Goal: Task Accomplishment & Management: Manage account settings

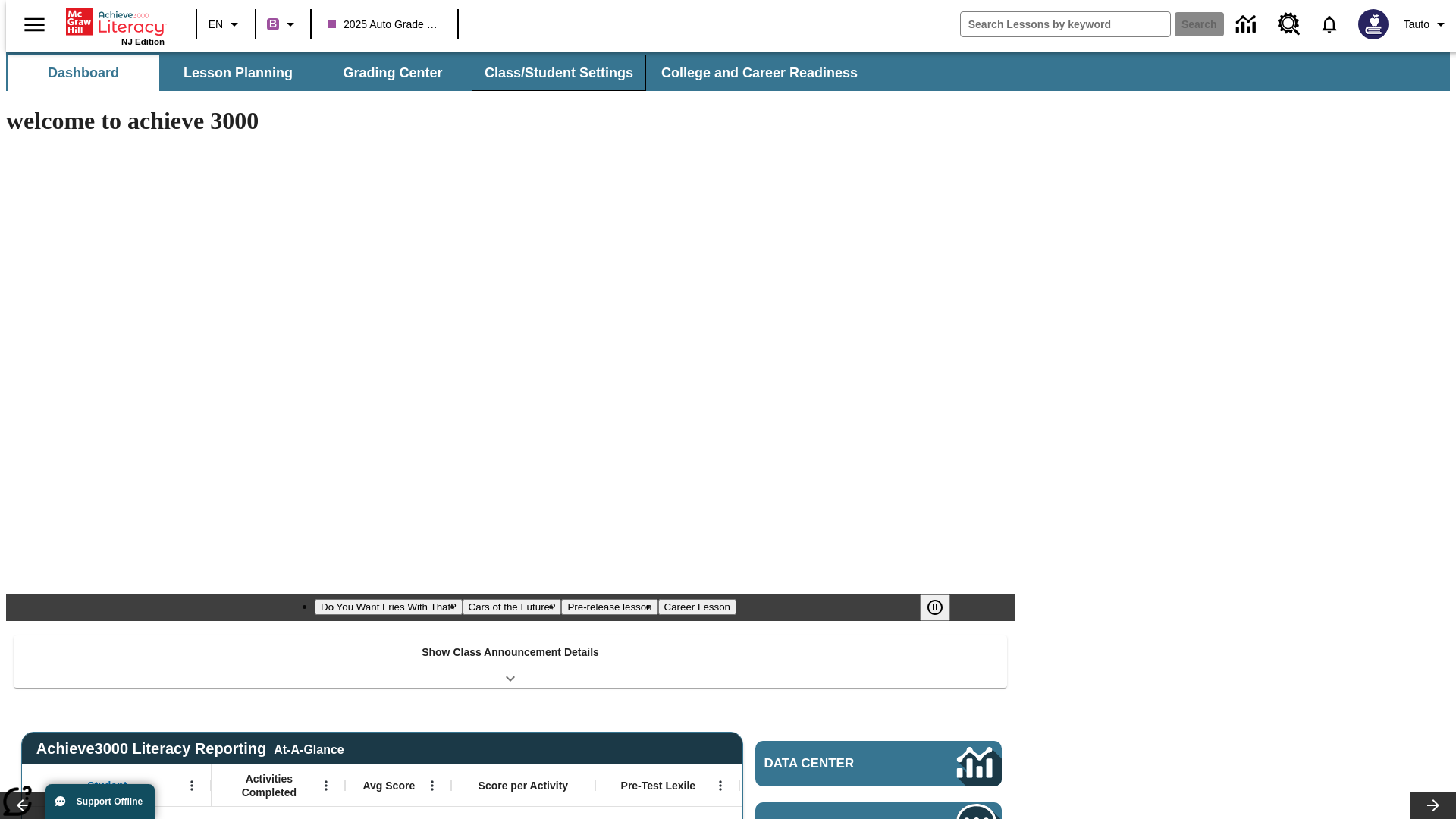
click at [550, 73] on button "Class/Student Settings" at bounding box center [558, 73] width 174 height 37
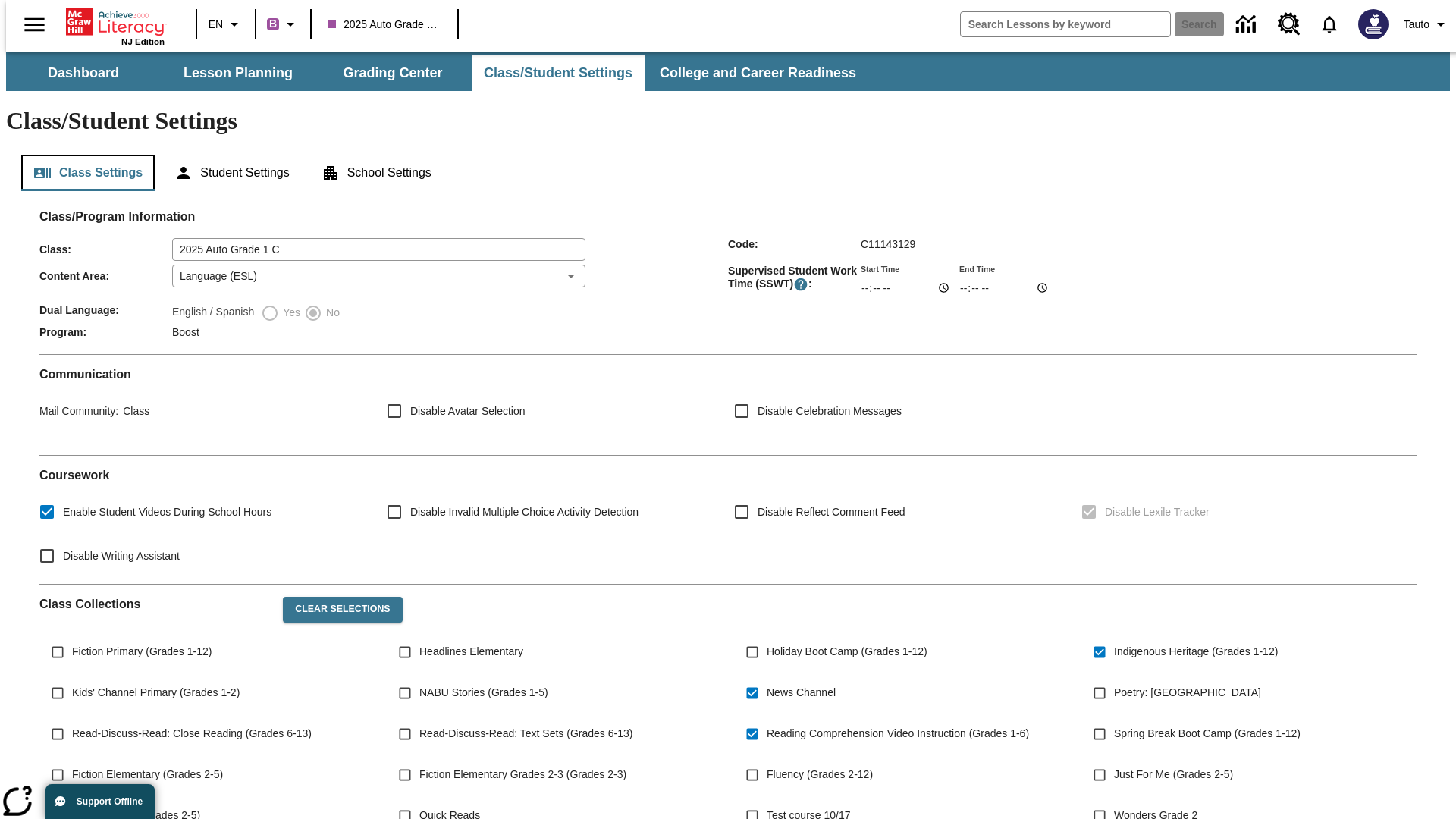
click at [82, 155] on button "Class Settings" at bounding box center [88, 173] width 134 height 37
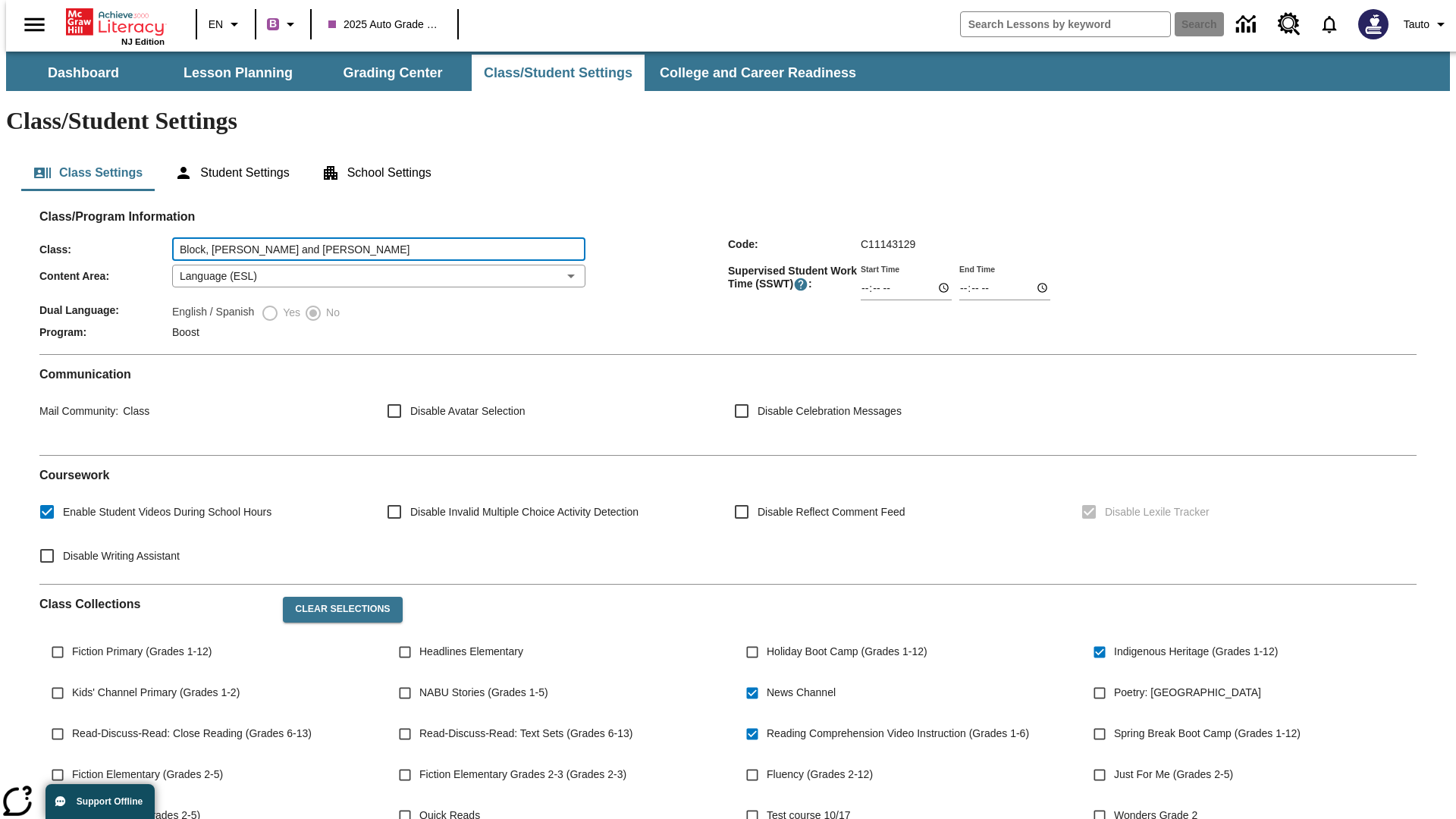
type input "Block, [PERSON_NAME] and [PERSON_NAME]"
type input "06:00"
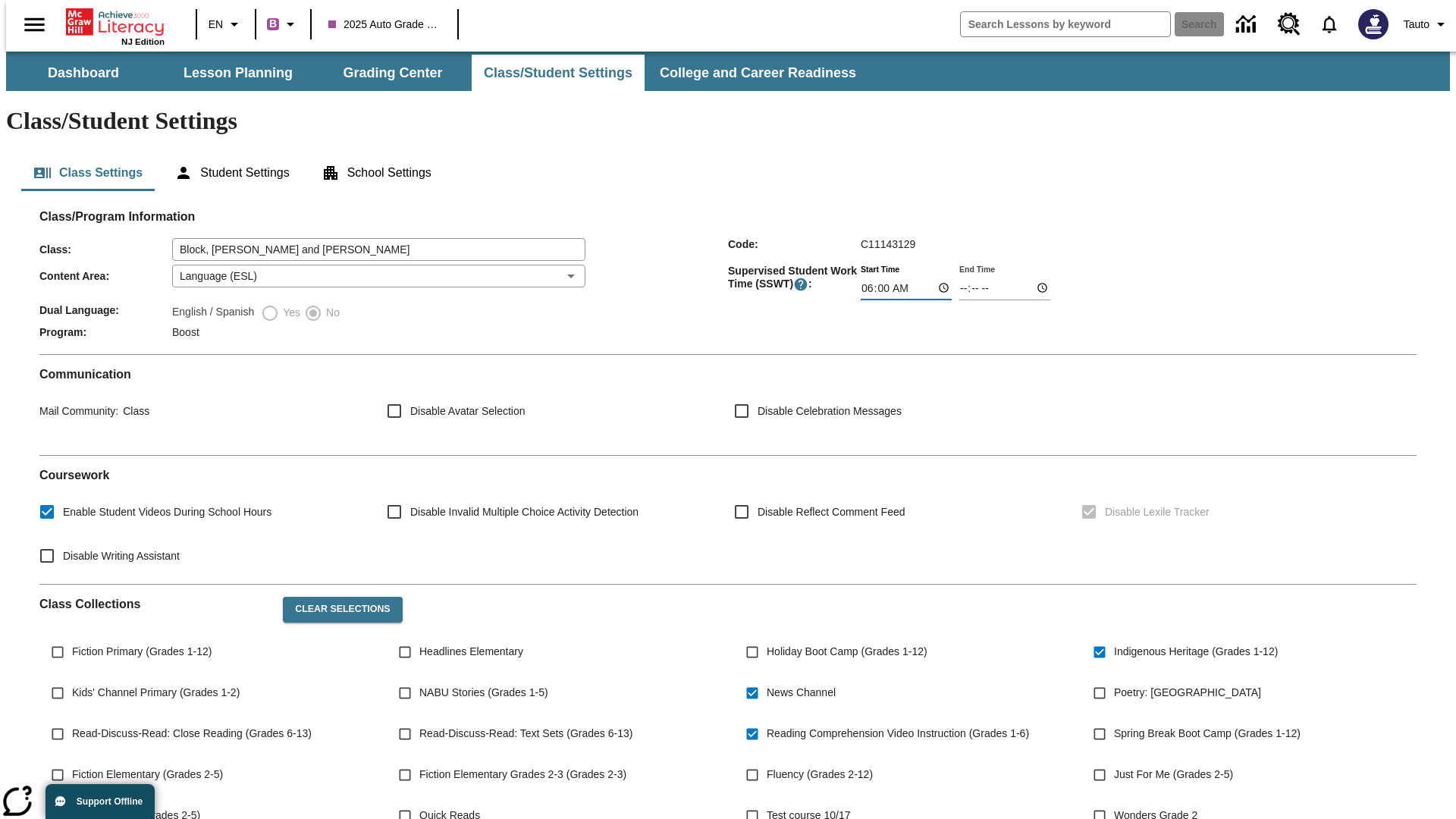
type input "06:01"
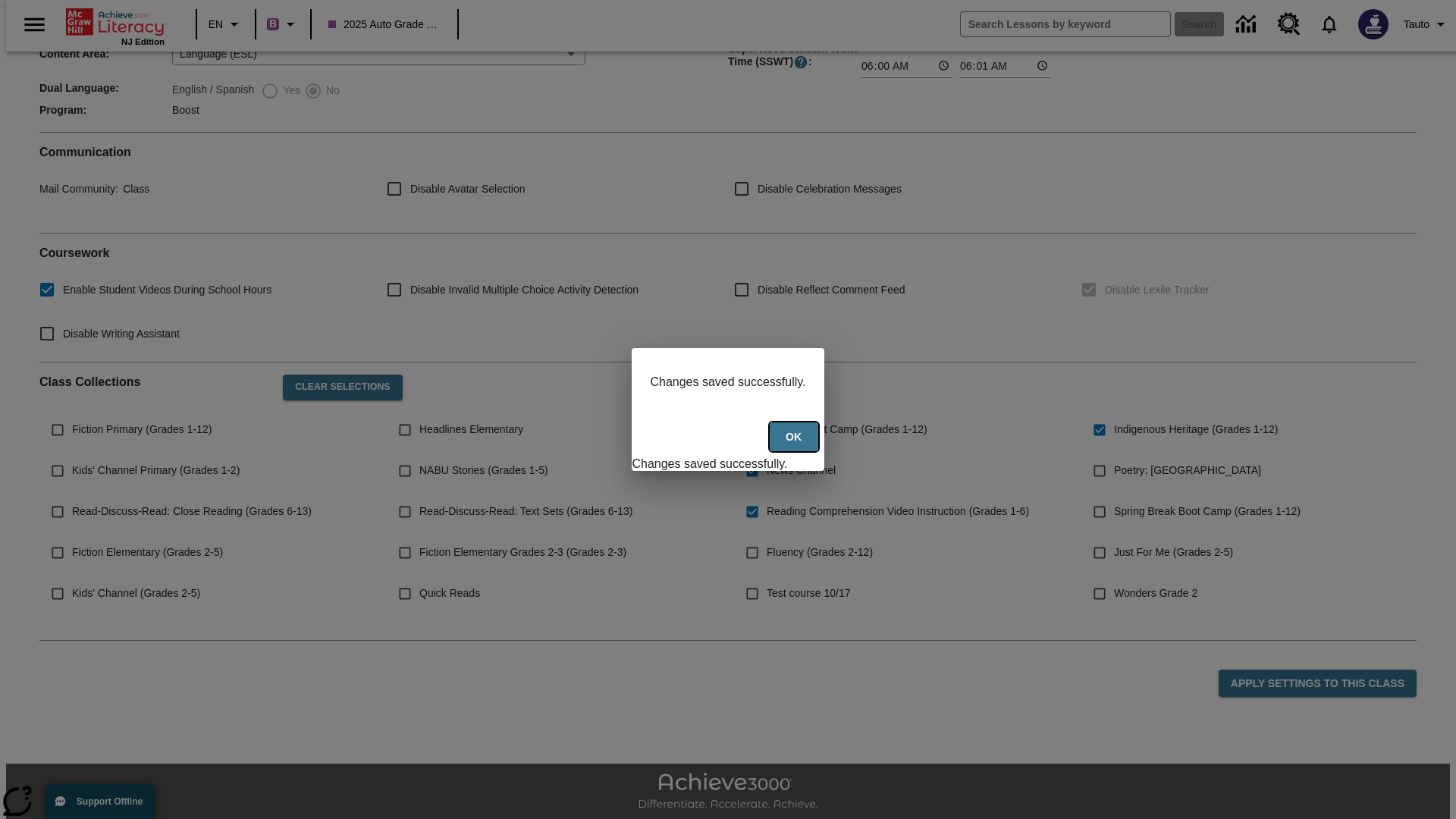
click at [795, 445] on button "Ok" at bounding box center [794, 437] width 48 height 30
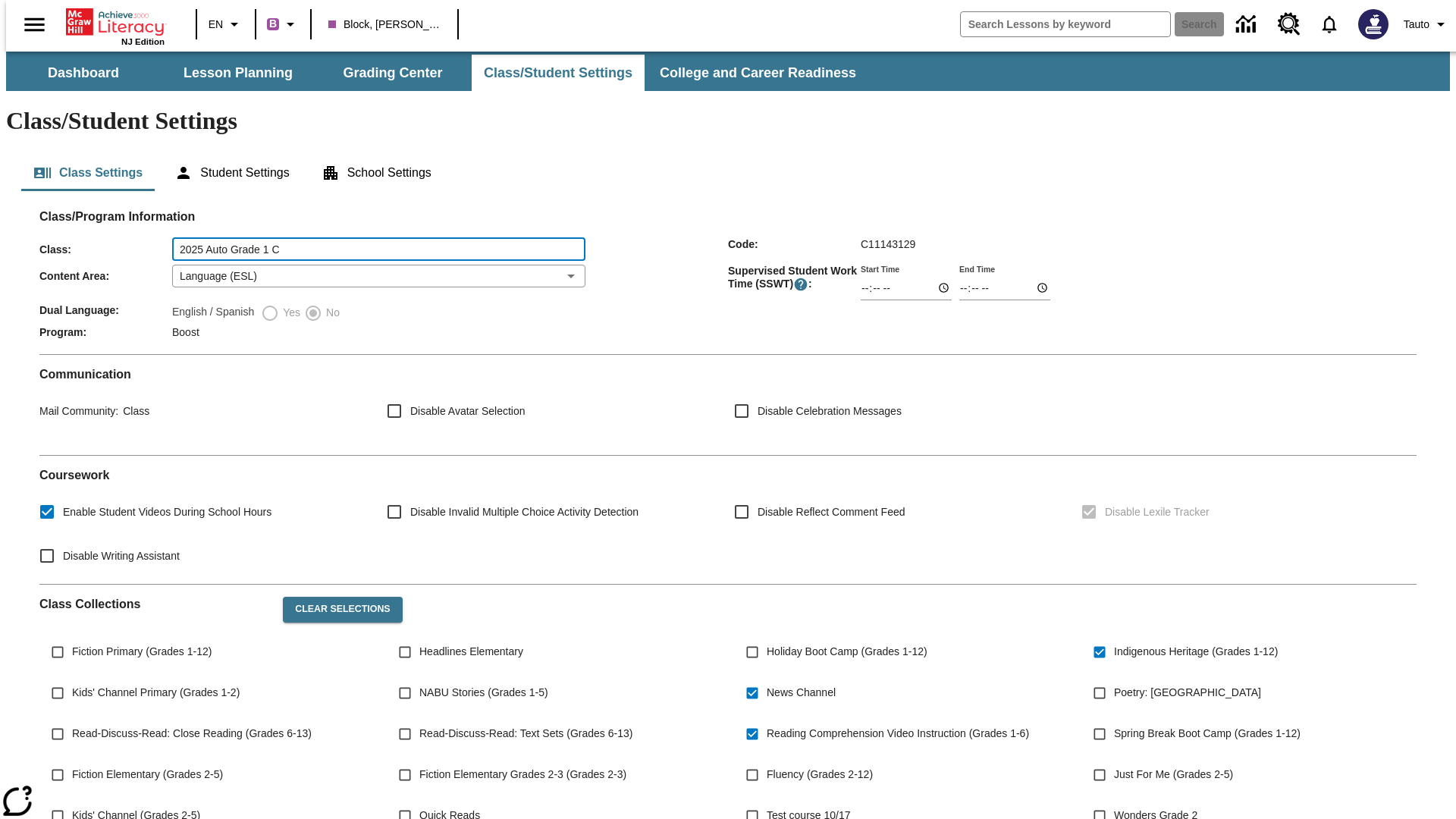
type input "2025 Auto Grade 1 C"
type input "06:00"
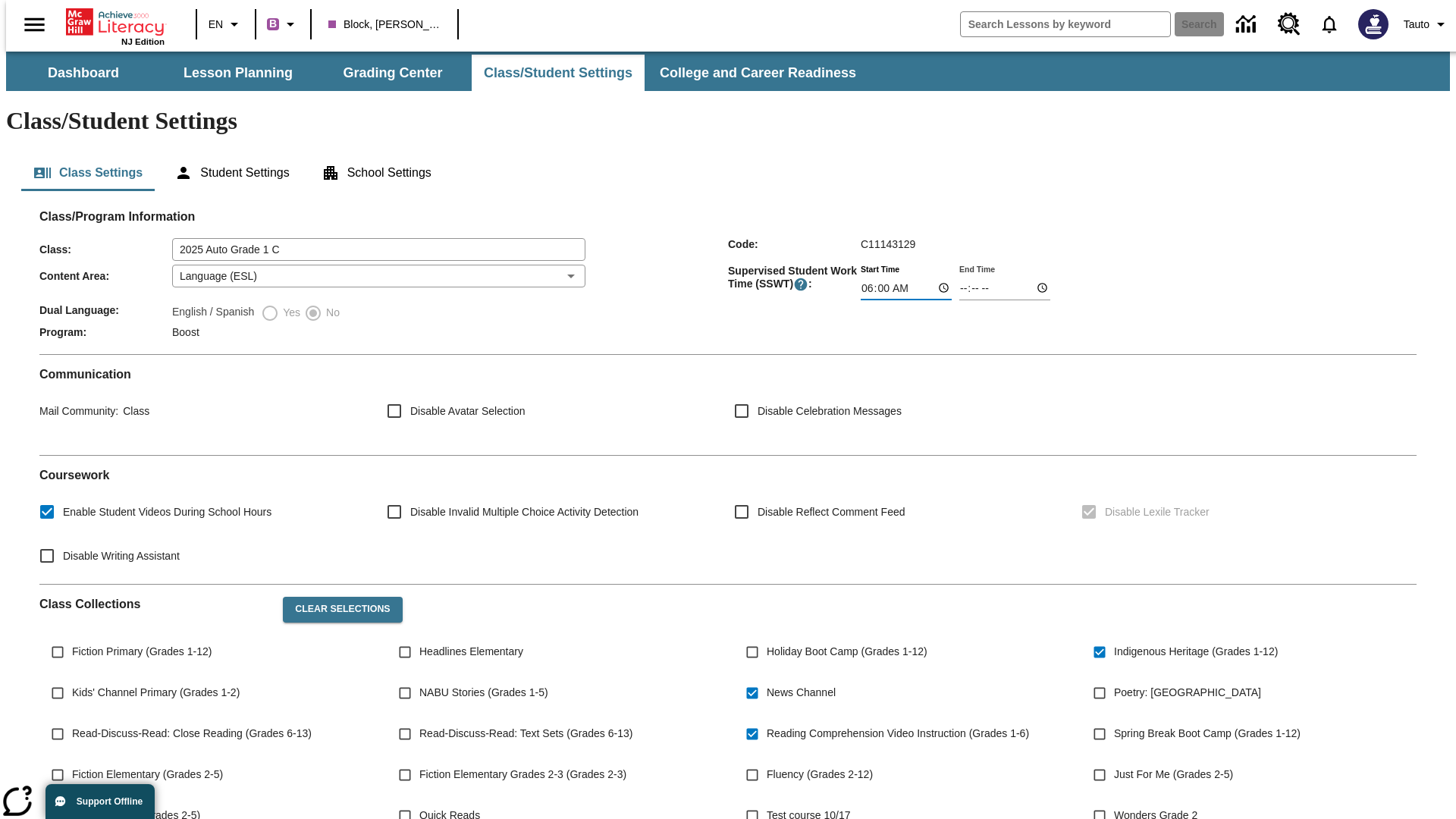
type input "06:01"
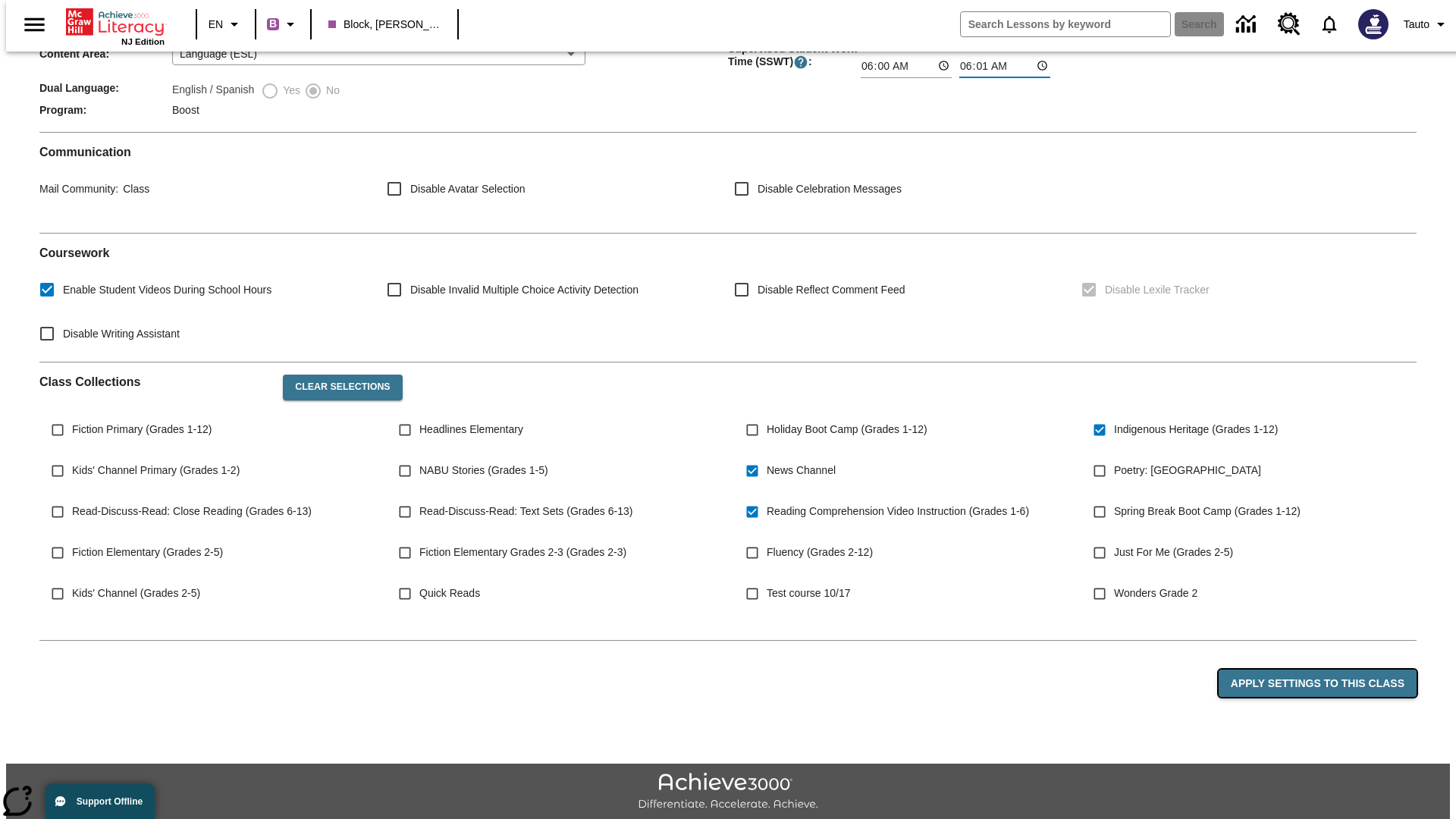
click at [1326, 670] on button "Apply Settings to this Class" at bounding box center [1317, 684] width 198 height 28
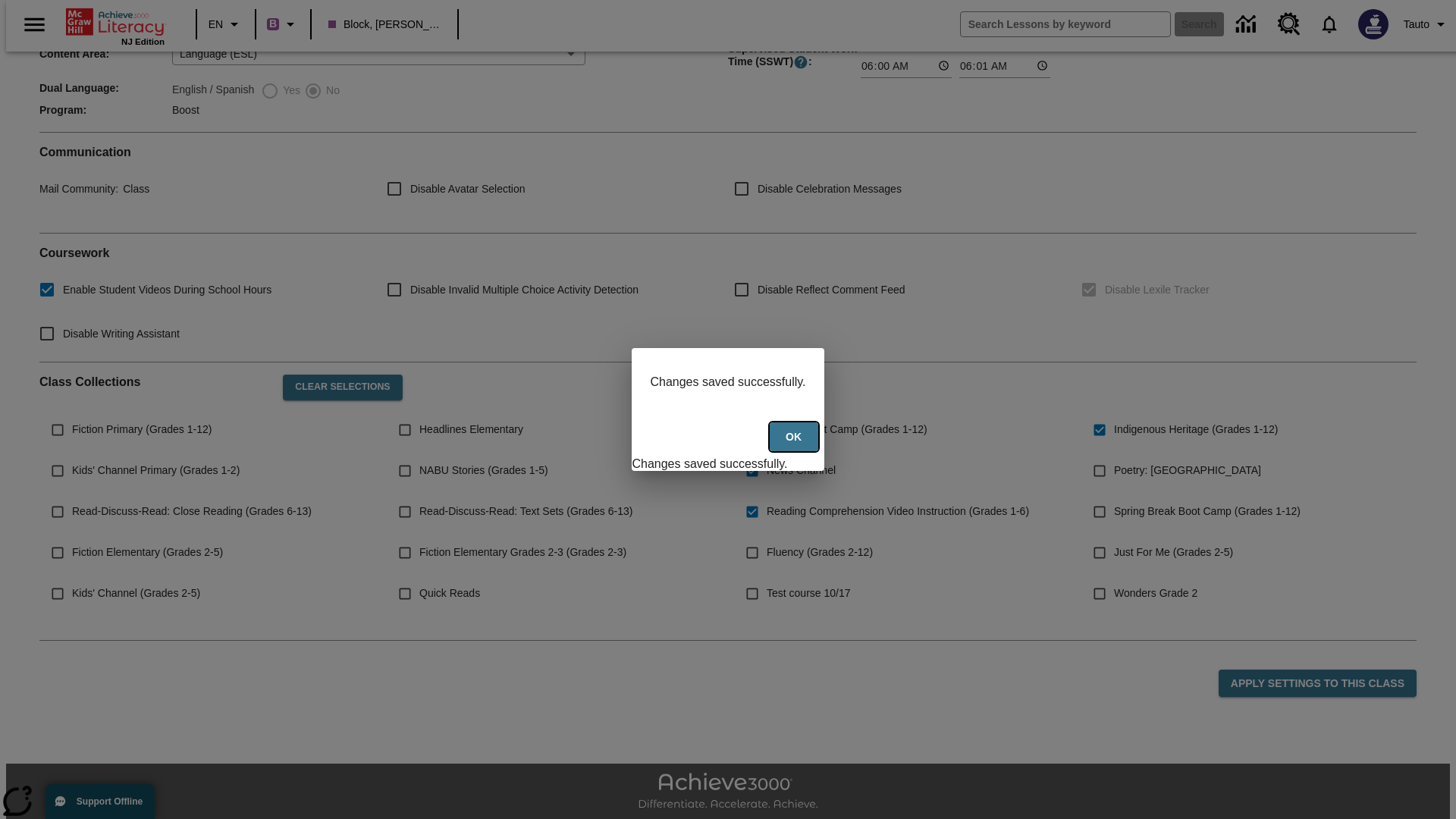
click at [795, 445] on button "Ok" at bounding box center [794, 437] width 48 height 30
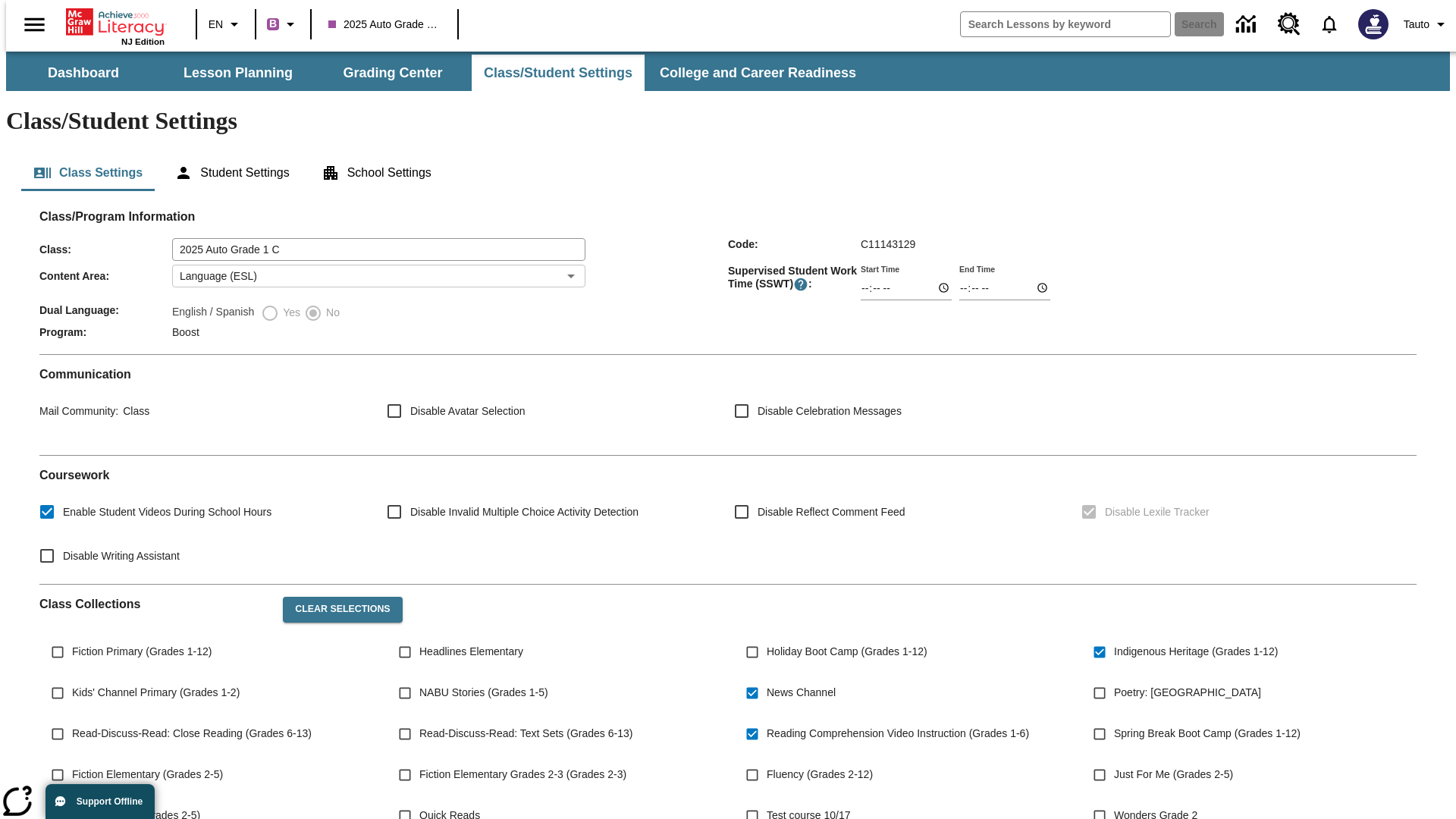
click at [374, 232] on body "Skip to main content NJ Edition EN B 2025 Auto Grade 1 C Search Tauto Dashboard…" at bounding box center [728, 568] width 1443 height 1033
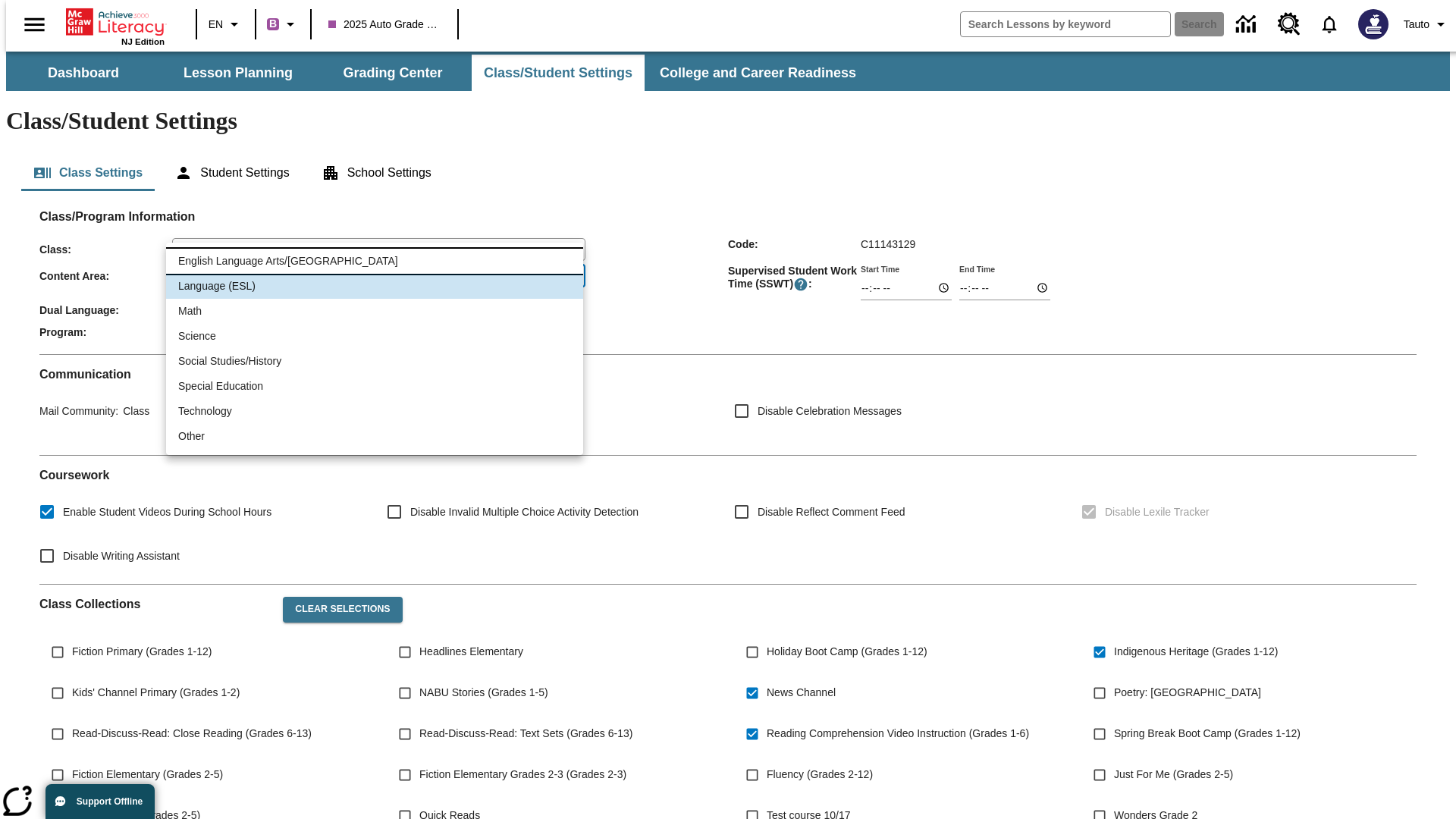
click at [375, 261] on li "English Language Arts/Reading" at bounding box center [374, 261] width 417 height 25
type input "1"
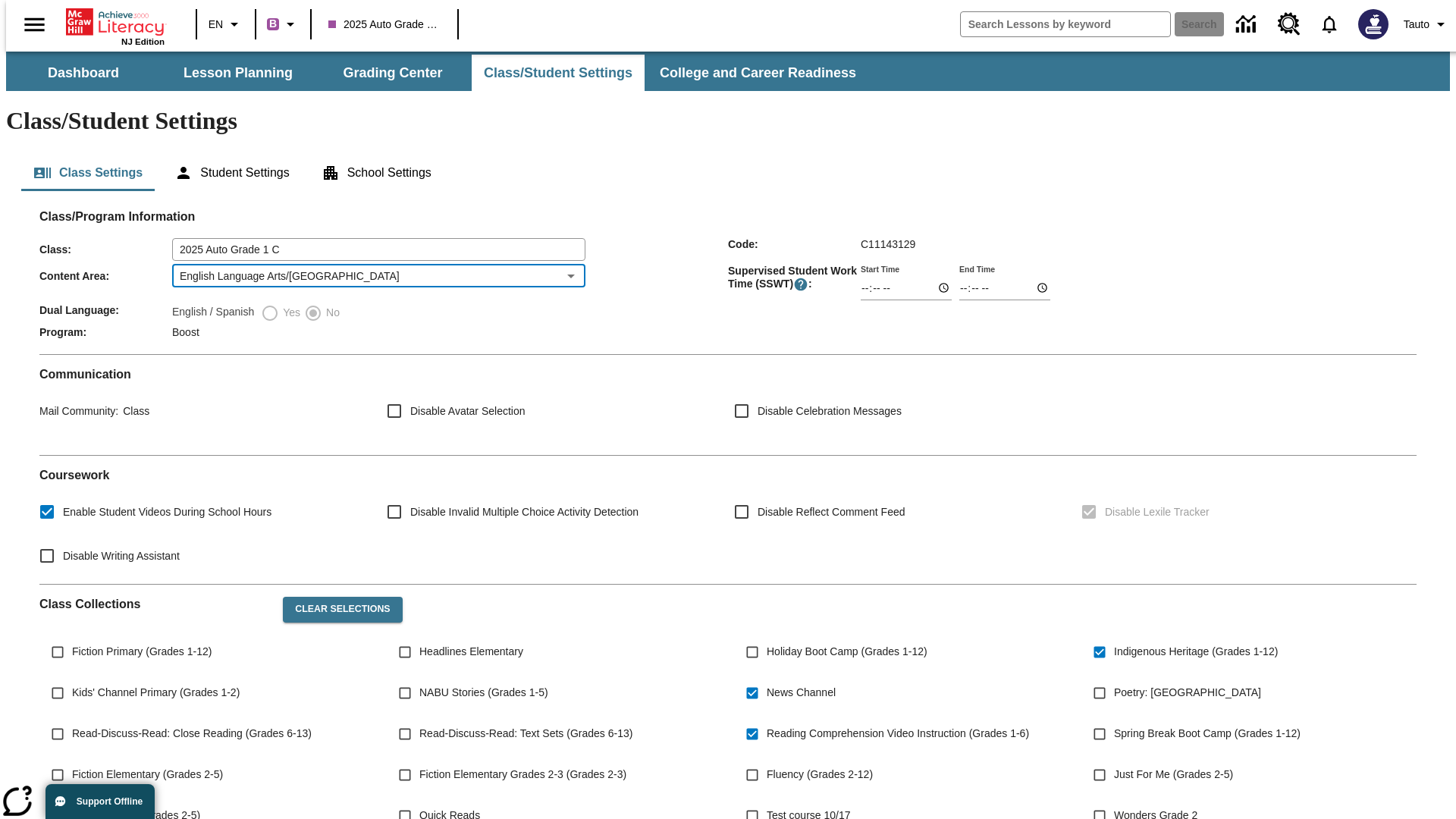
scroll to position [222, 0]
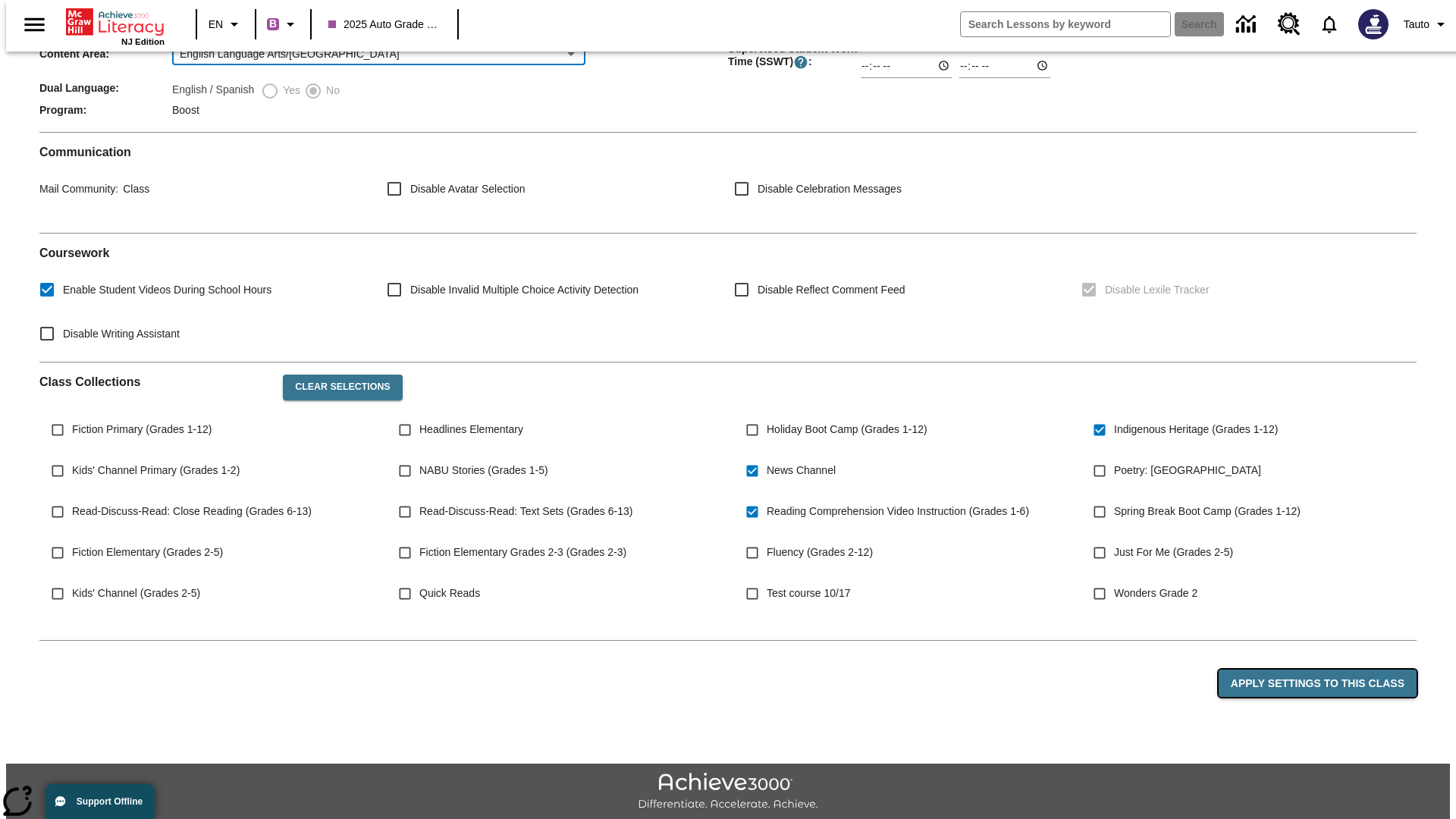
click at [1326, 670] on button "Apply Settings to this Class" at bounding box center [1317, 684] width 198 height 28
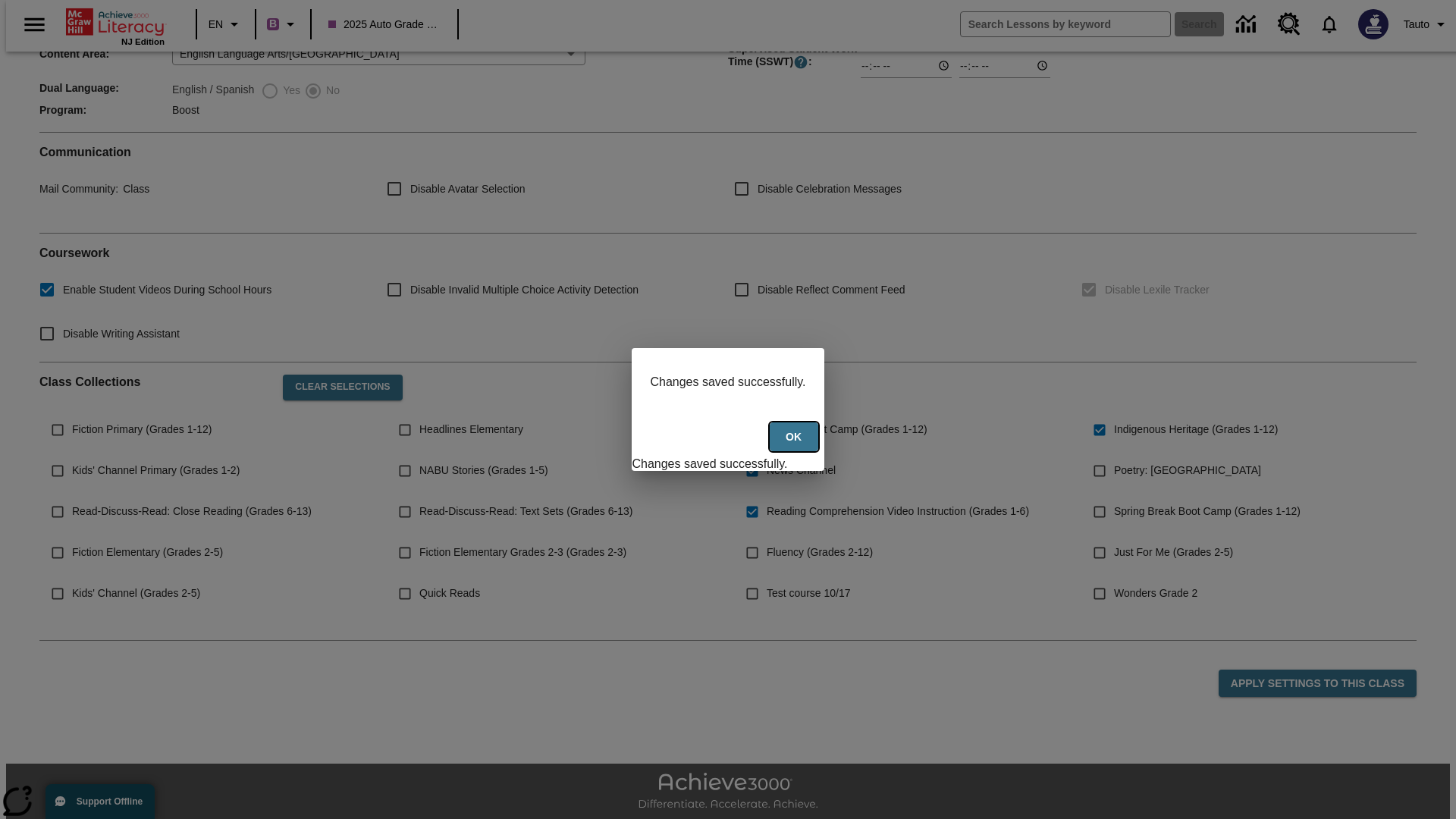
click at [795, 445] on button "Ok" at bounding box center [794, 437] width 48 height 30
